Goal: Information Seeking & Learning: Learn about a topic

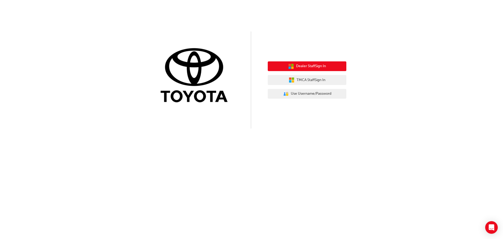
click at [313, 67] on span "Dealer Staff Sign In" at bounding box center [311, 66] width 30 height 6
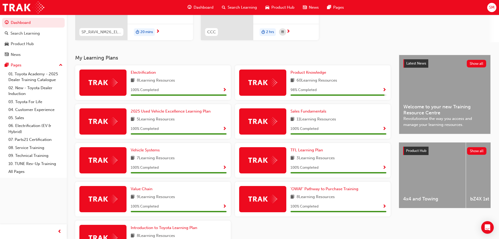
scroll to position [105, 0]
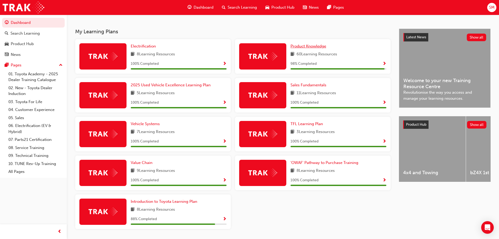
click at [308, 44] on link "Product Knowledge" at bounding box center [310, 46] width 38 height 6
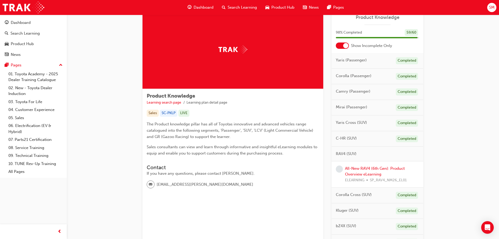
scroll to position [26, 0]
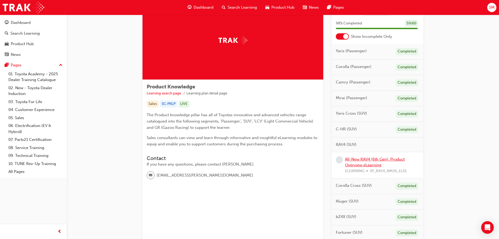
click at [373, 164] on link "All-New RAV4 (6th Gen): Product Overview eLearning" at bounding box center [375, 162] width 60 height 11
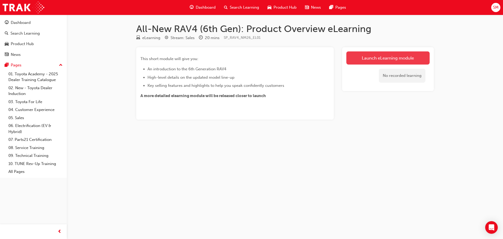
click at [387, 57] on link "Launch eLearning module" at bounding box center [387, 57] width 83 height 13
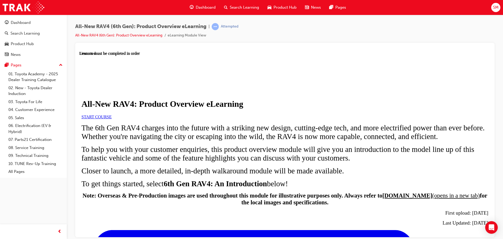
click at [112, 119] on link "START COURSE" at bounding box center [97, 116] width 30 height 4
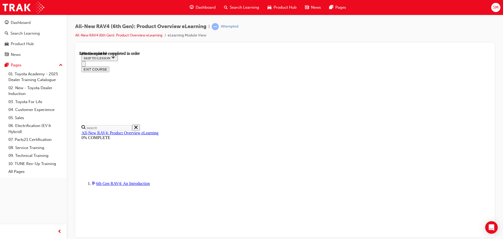
scroll to position [490, 0]
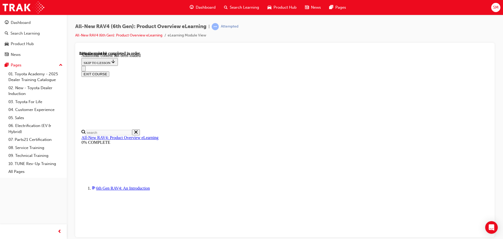
scroll to position [720, 0]
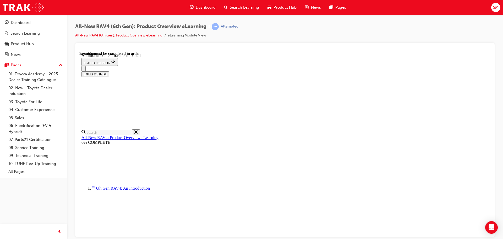
scroll to position [773, 0]
drag, startPoint x: 319, startPoint y: 199, endPoint x: 328, endPoint y: 197, distance: 8.3
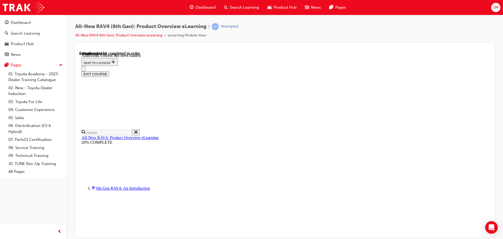
scroll to position [525, 0]
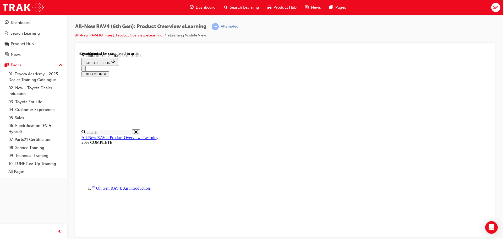
scroll to position [735, 0]
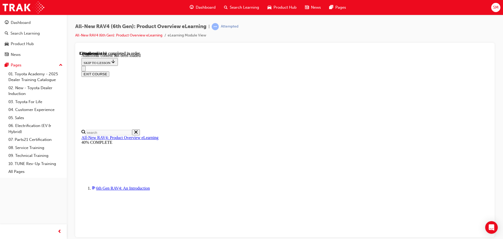
scroll to position [20, 0]
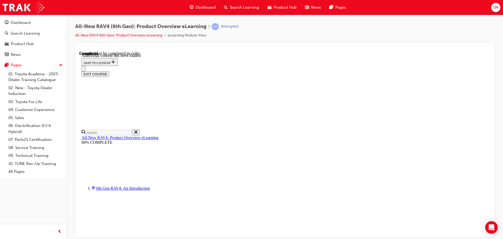
radio input "true"
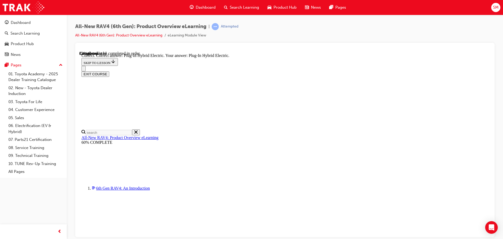
radio input "true"
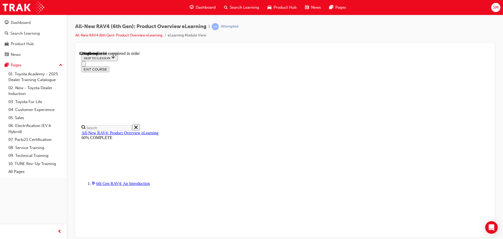
scroll to position [131, 0]
checkbox input "true"
drag, startPoint x: 255, startPoint y: 209, endPoint x: 262, endPoint y: 212, distance: 7.6
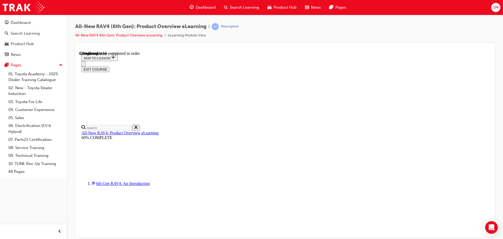
checkbox input "true"
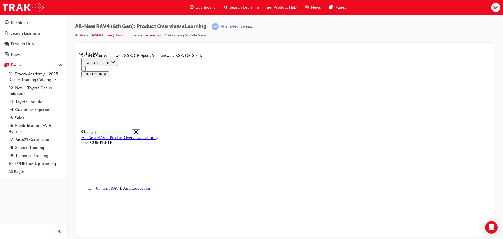
scroll to position [205, 0]
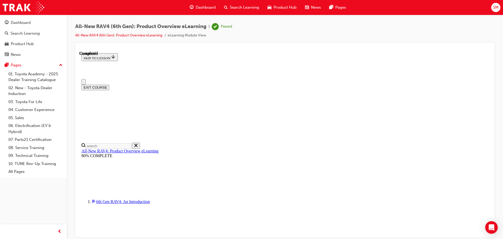
scroll to position [102, 0]
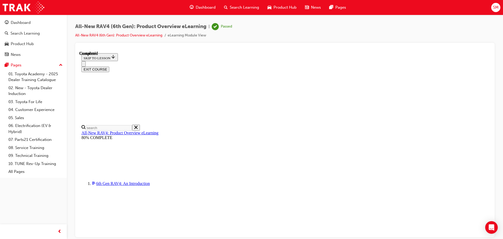
click at [109, 66] on button "EXIT COURSE" at bounding box center [96, 69] width 28 height 6
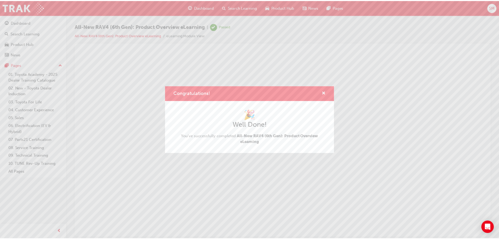
scroll to position [0, 0]
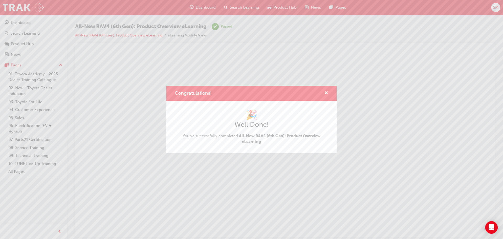
click at [174, 72] on div "Congratulations! 🎉 Well Done! You've successfully completed All-New RAV4 (6th G…" at bounding box center [251, 119] width 503 height 239
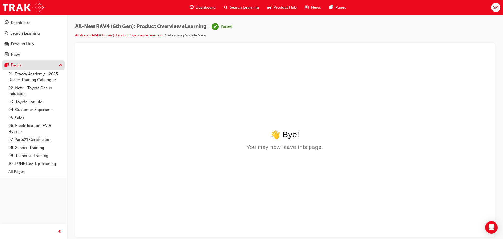
click at [21, 66] on div "Pages" at bounding box center [16, 65] width 11 height 6
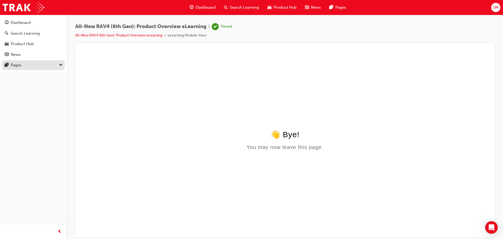
click at [21, 66] on div "Pages" at bounding box center [16, 65] width 11 height 6
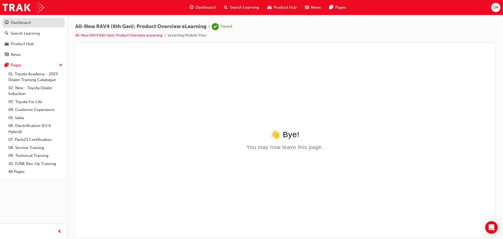
click at [19, 25] on div "Dashboard" at bounding box center [21, 23] width 20 height 6
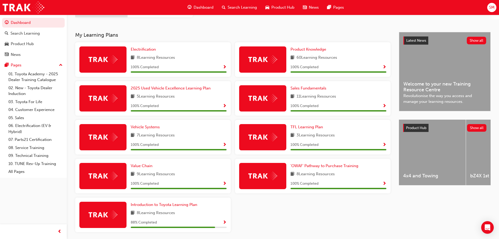
scroll to position [105, 0]
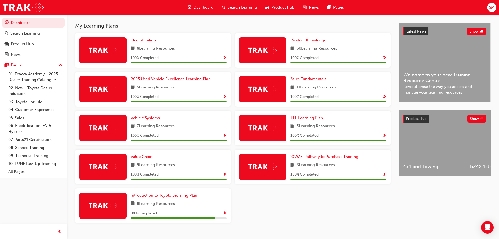
click at [152, 196] on span "Introduction to Toyota Learning Plan" at bounding box center [164, 195] width 67 height 5
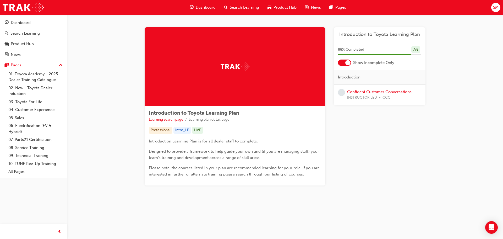
click at [23, 18] on button "Dashboard Search Learning Product Hub News Pages" at bounding box center [33, 39] width 63 height 44
click at [21, 21] on div "Dashboard" at bounding box center [21, 23] width 20 height 6
